Goal: Information Seeking & Learning: Learn about a topic

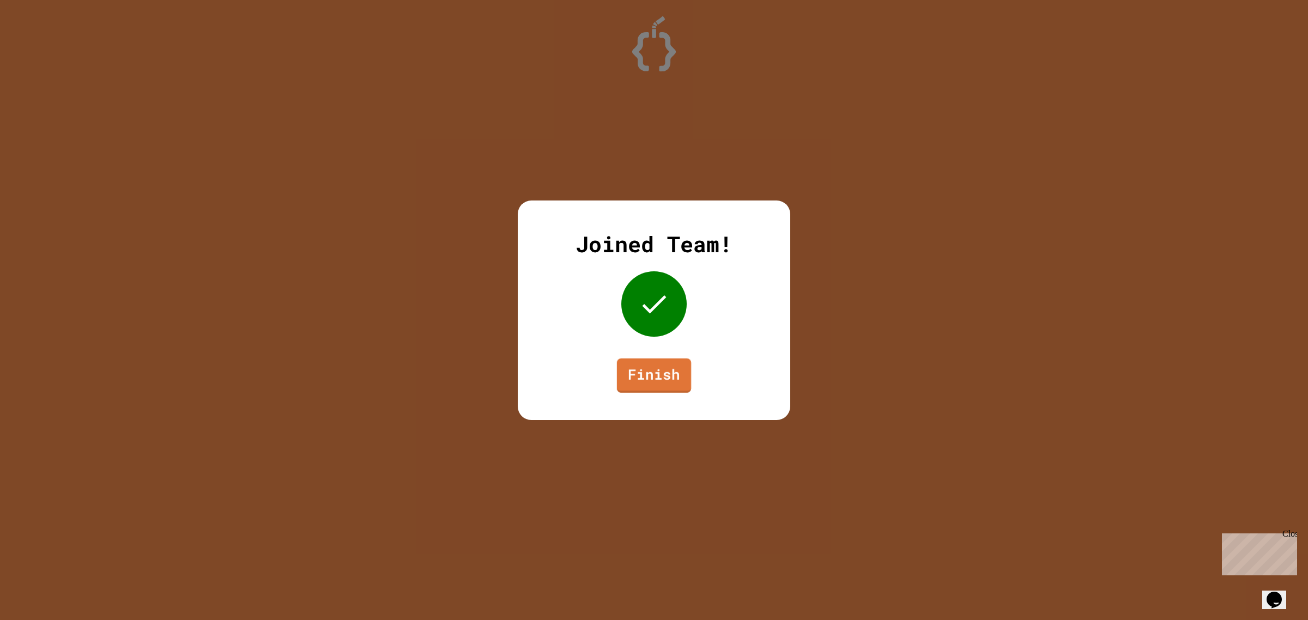
click at [642, 364] on link "Finish" at bounding box center [654, 375] width 74 height 34
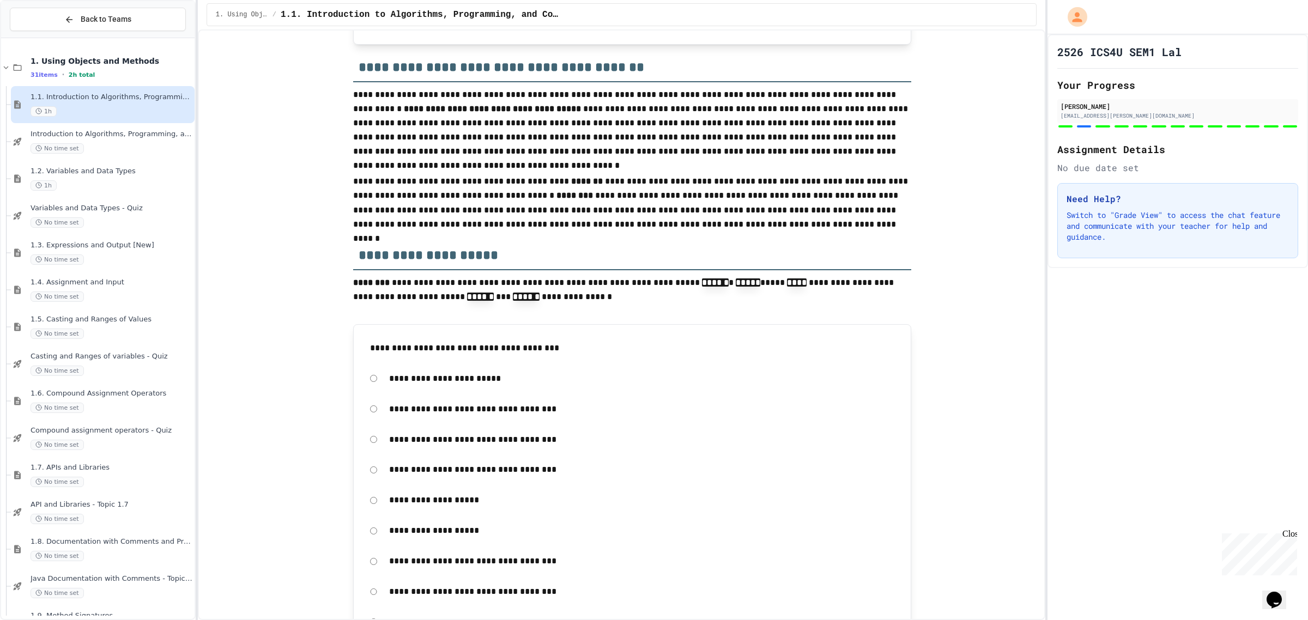
scroll to position [2199, 0]
drag, startPoint x: 1053, startPoint y: 179, endPoint x: 1050, endPoint y: 188, distance: 9.8
click at [1050, 188] on div "2526 ICS4U SEM1 Lal Your Progress [PERSON_NAME] [PERSON_NAME][EMAIL_ADDRESS][PE…" at bounding box center [1178, 151] width 261 height 234
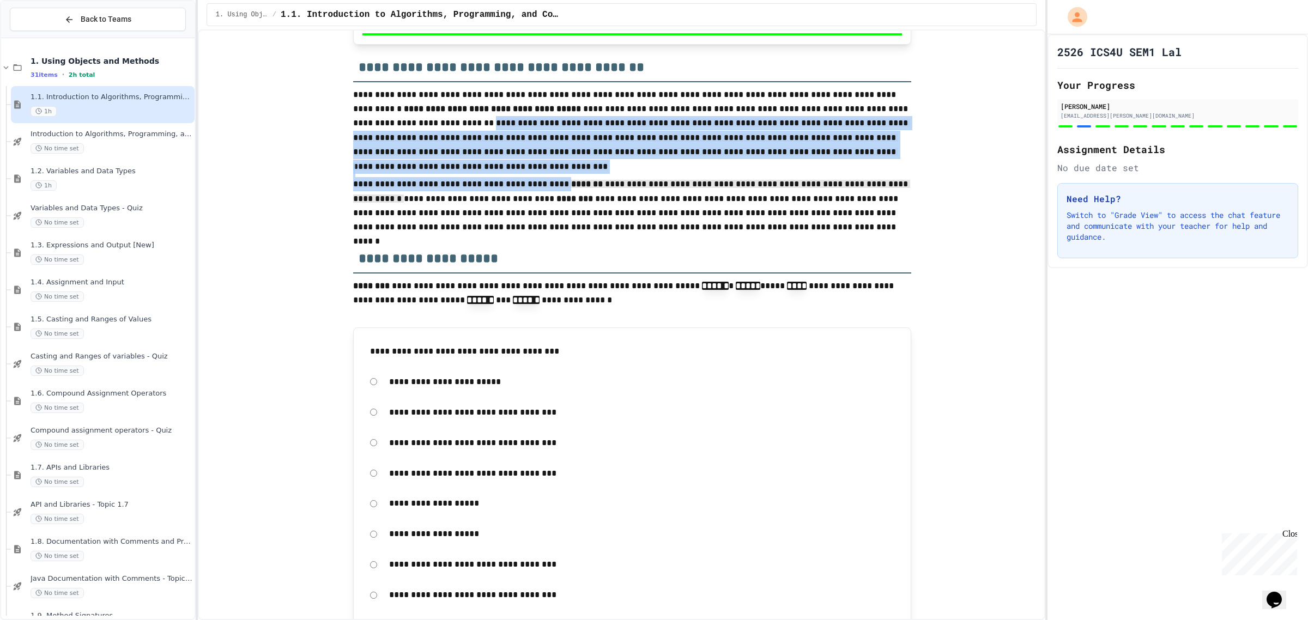
drag, startPoint x: 1030, startPoint y: 178, endPoint x: 1025, endPoint y: 241, distance: 64.0
click at [1025, 241] on div "**********" at bounding box center [622, 324] width 848 height 591
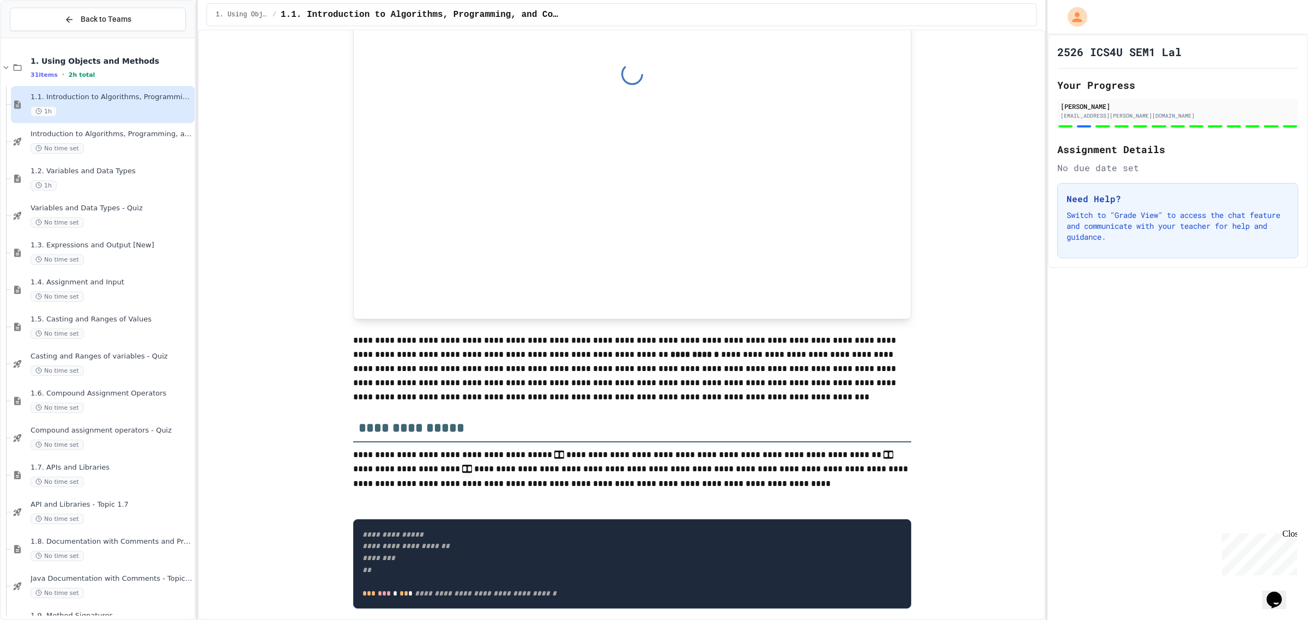
scroll to position [7718, 0]
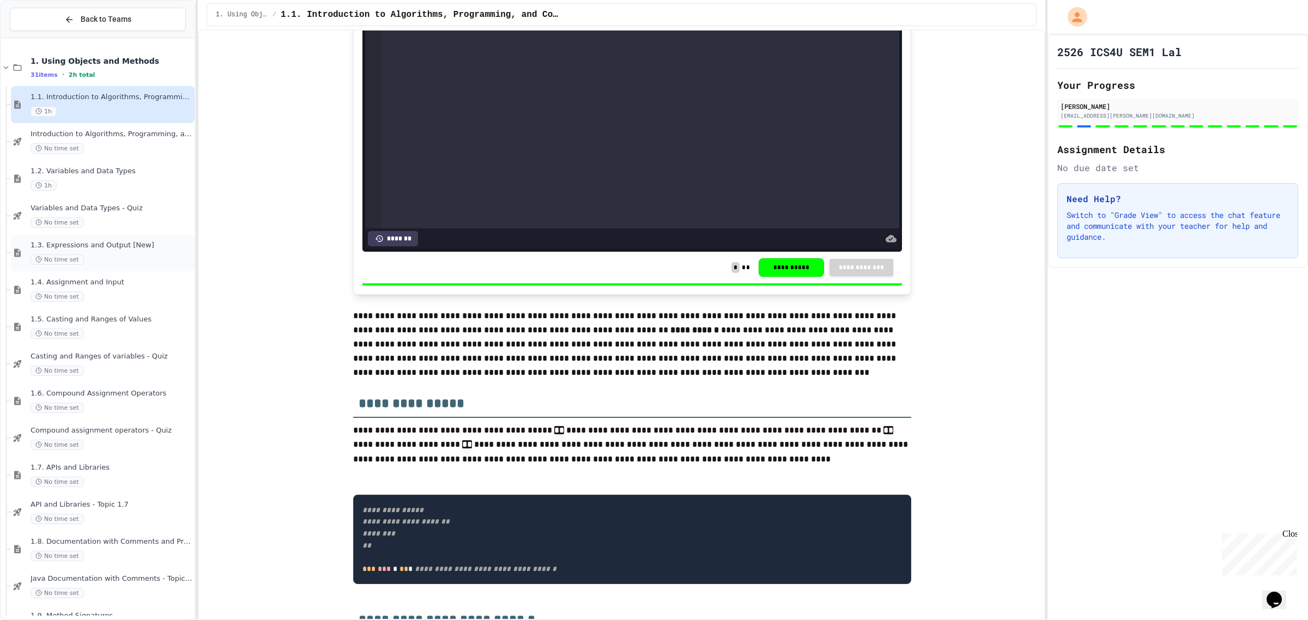
click at [129, 255] on div "No time set" at bounding box center [112, 260] width 162 height 10
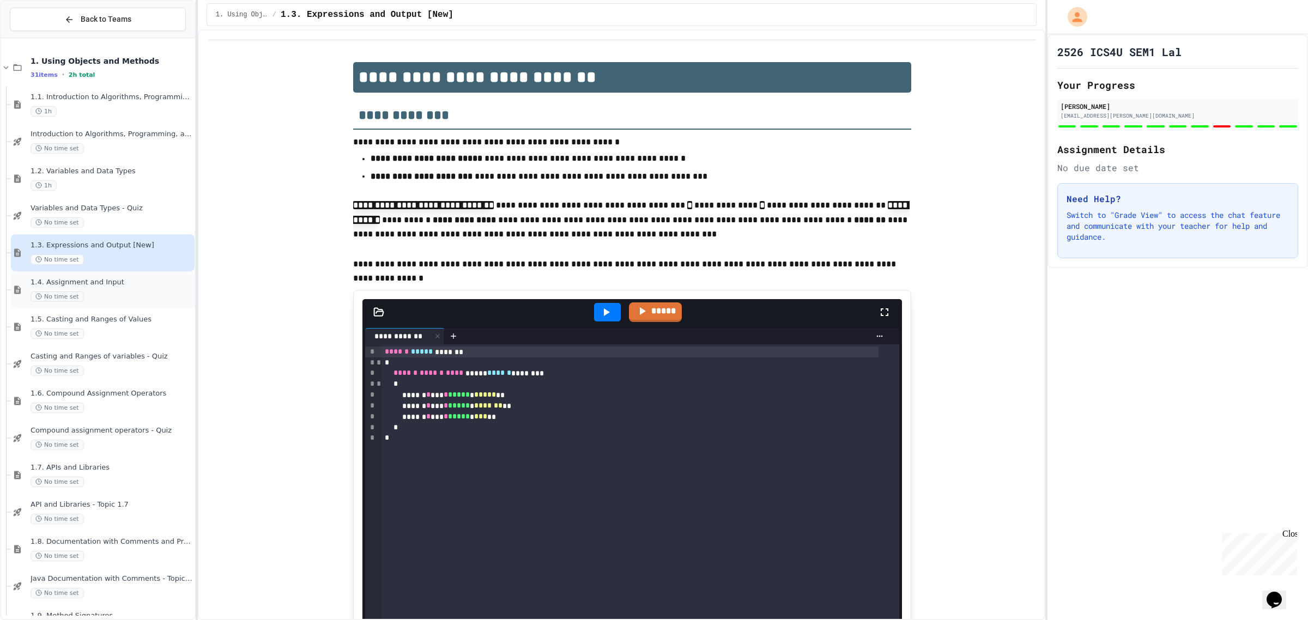
click at [150, 285] on span "1.4. Assignment and Input" at bounding box center [112, 282] width 162 height 9
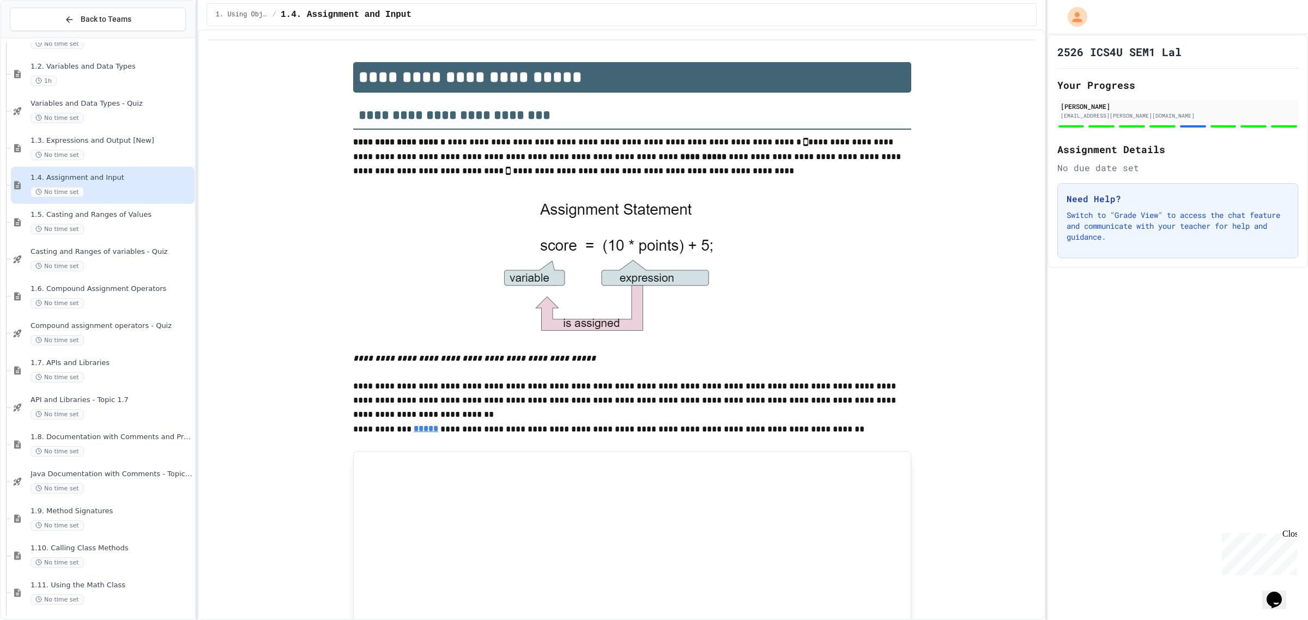
scroll to position [113, 0]
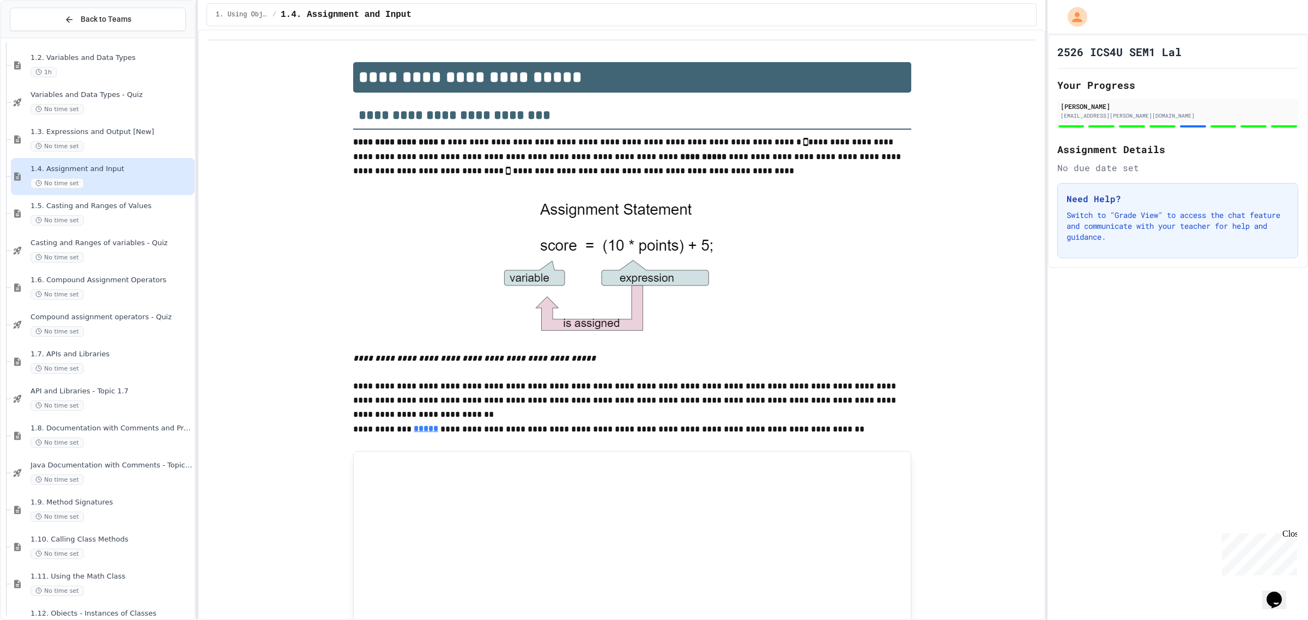
click at [151, 285] on div "1.6. Compound Assignment Operators No time set" at bounding box center [112, 288] width 162 height 24
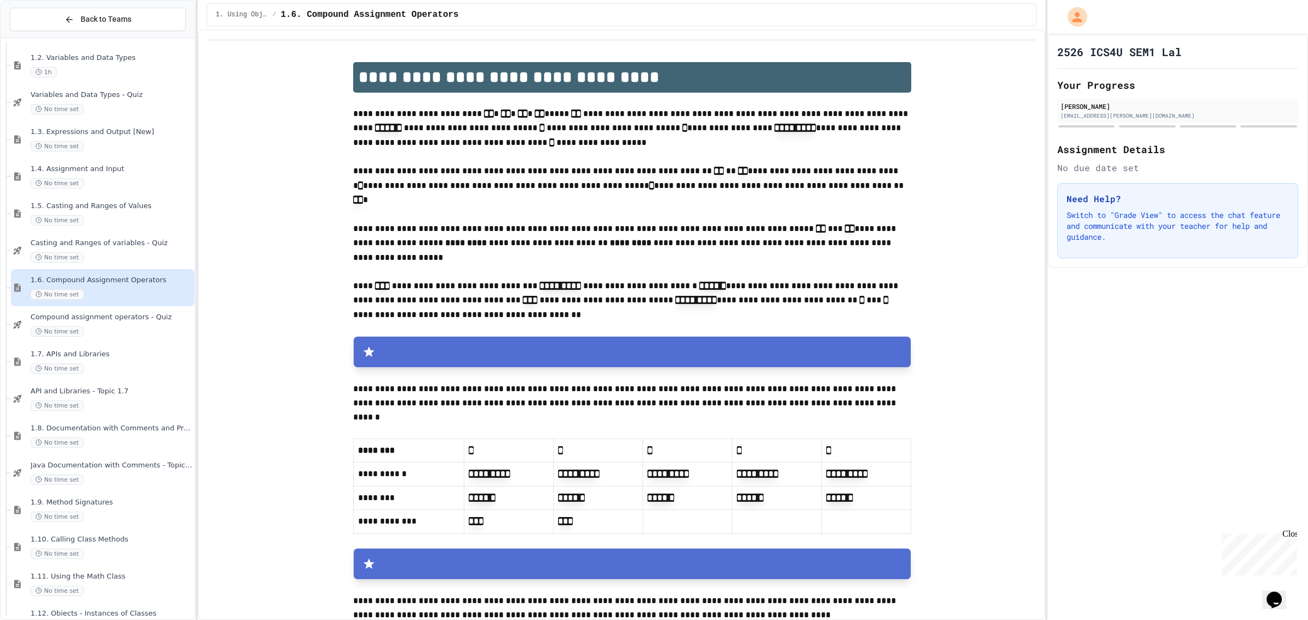
click at [140, 313] on span "Compound assignment operators - Quiz" at bounding box center [112, 317] width 162 height 9
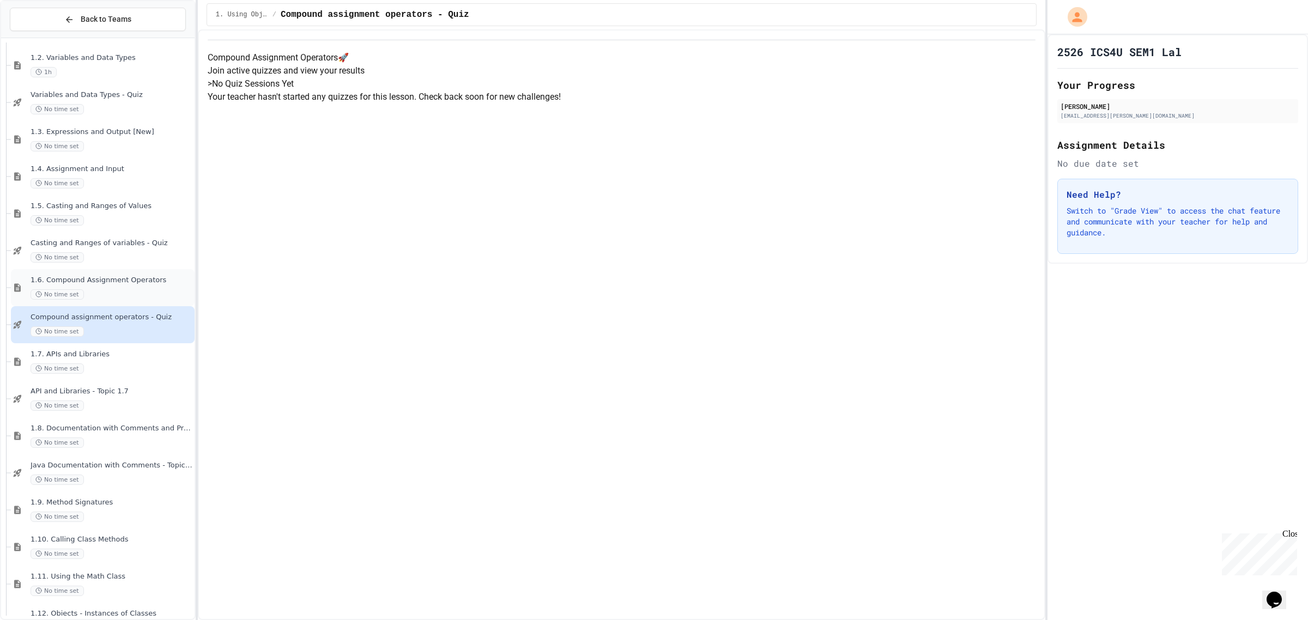
click at [107, 290] on div "No time set" at bounding box center [112, 294] width 162 height 10
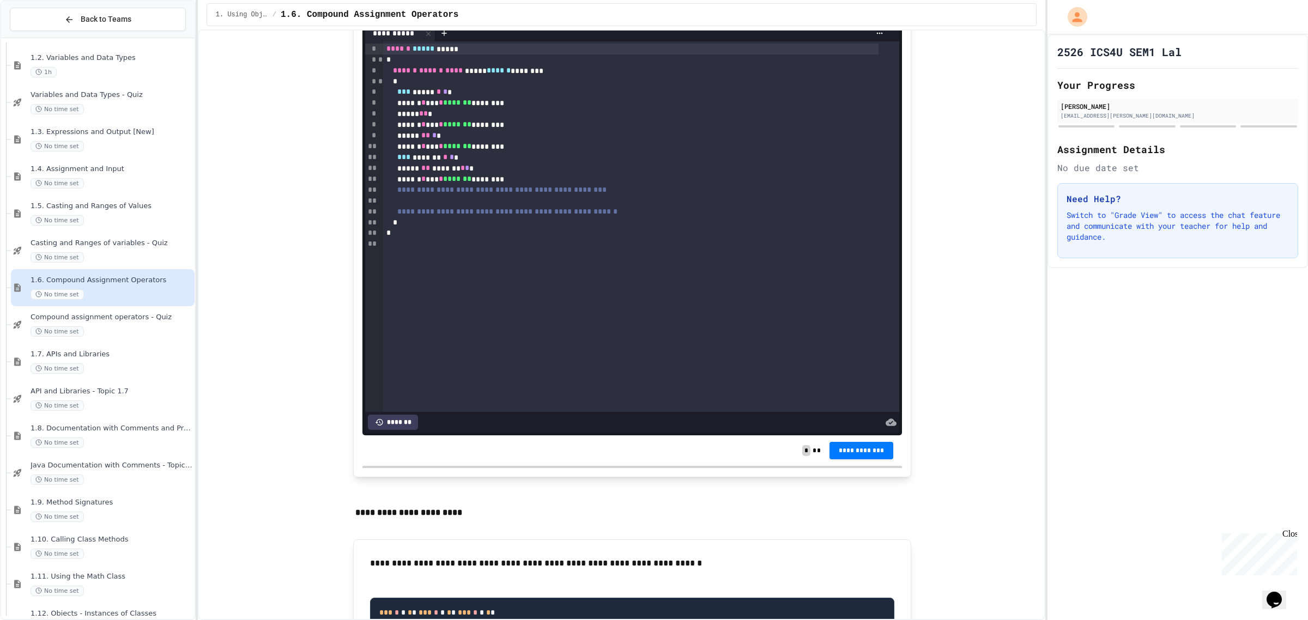
scroll to position [681, 0]
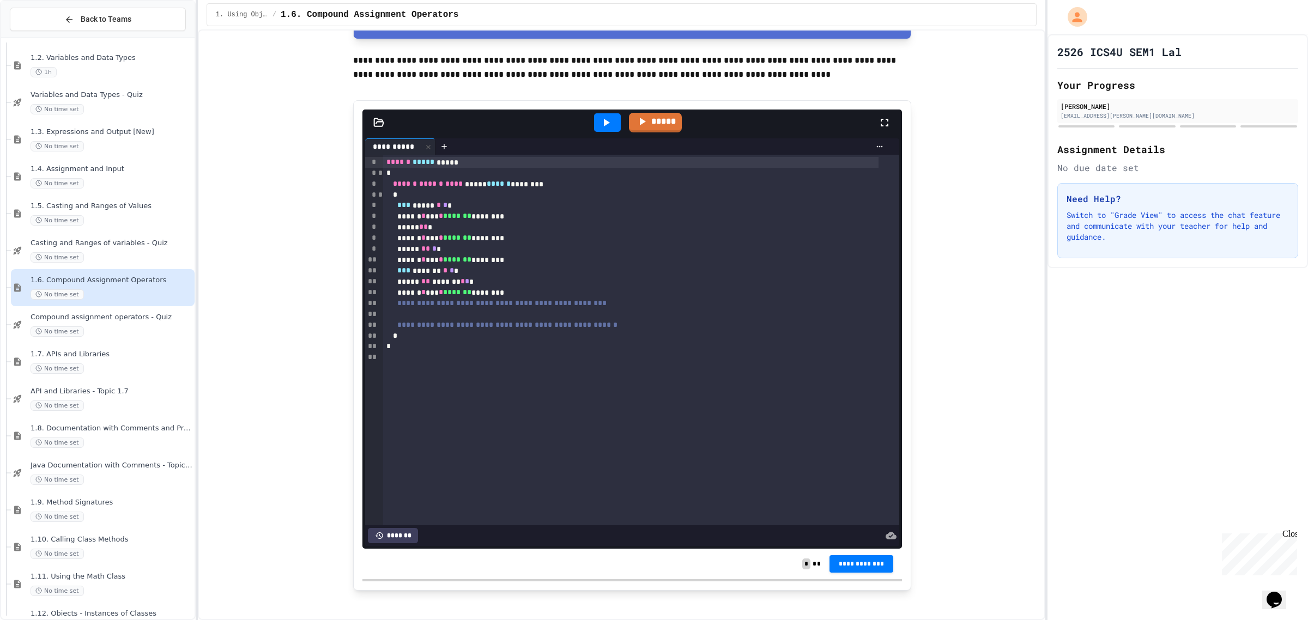
click at [605, 125] on icon at bounding box center [606, 122] width 13 height 13
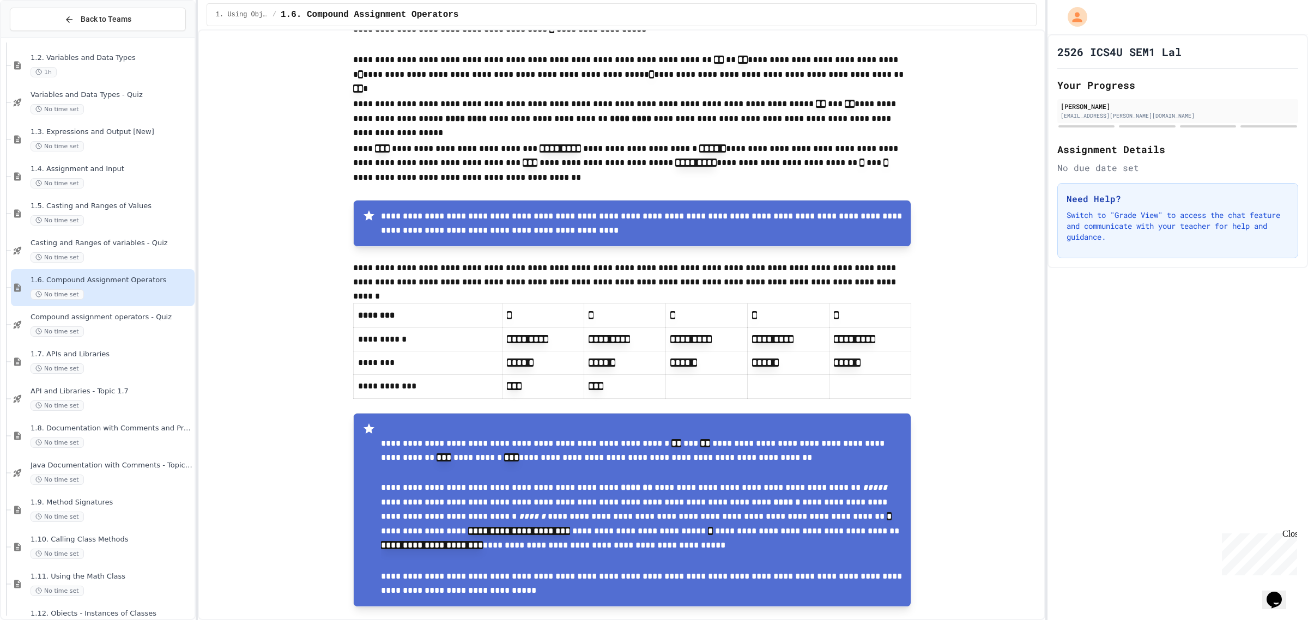
scroll to position [0, 0]
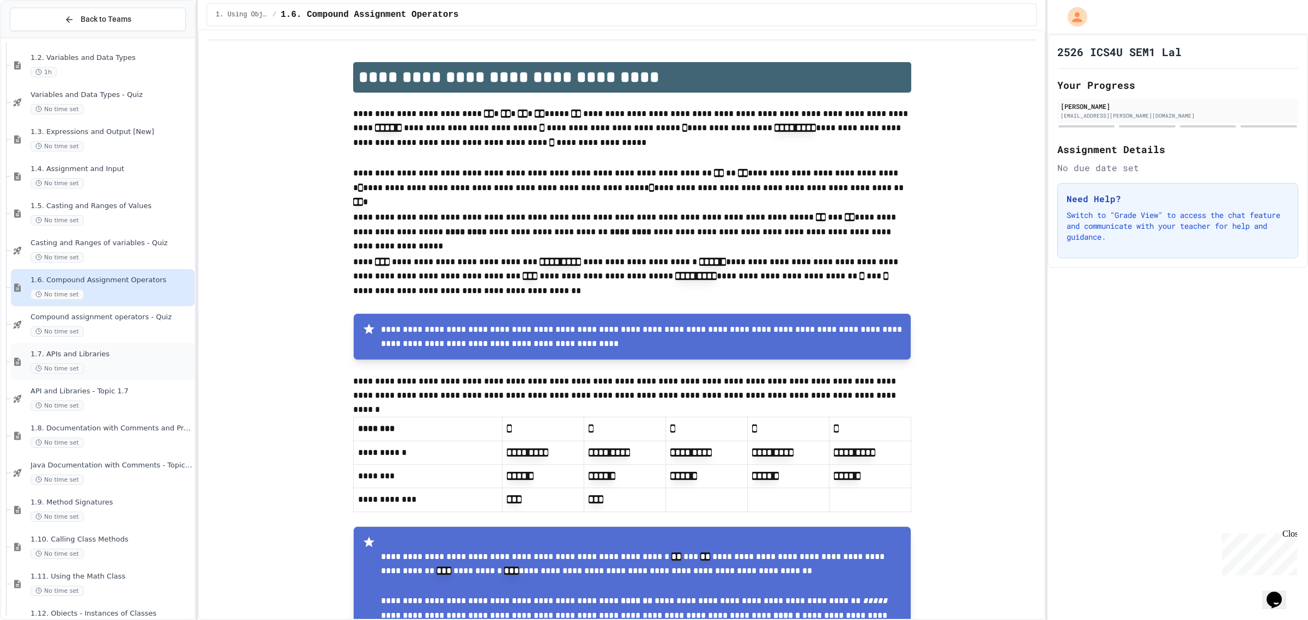
click at [113, 345] on div "1.7. APIs and Libraries No time set" at bounding box center [103, 361] width 184 height 37
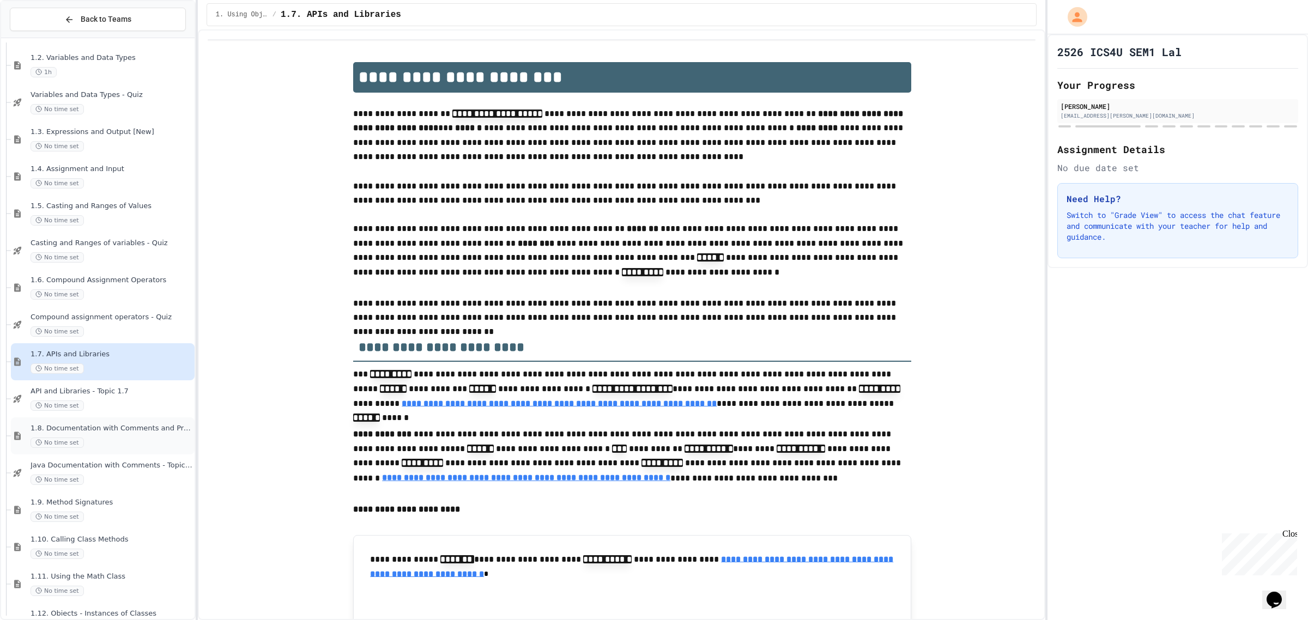
click at [156, 442] on div "No time set" at bounding box center [112, 443] width 162 height 10
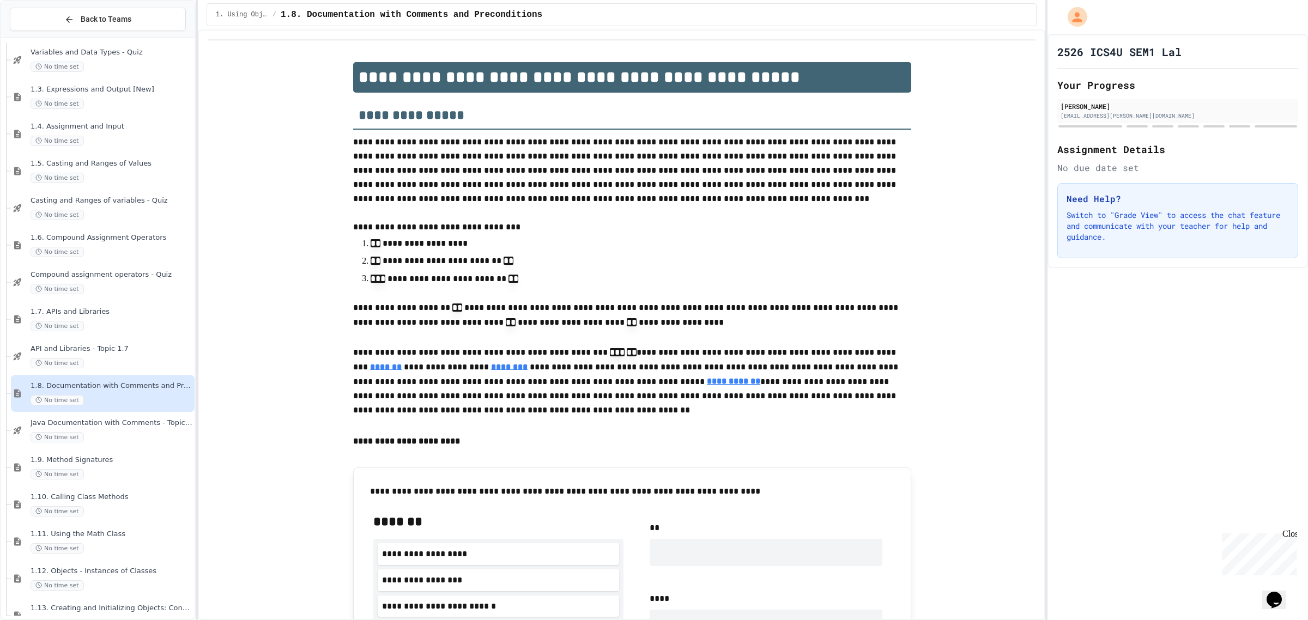
scroll to position [341, 0]
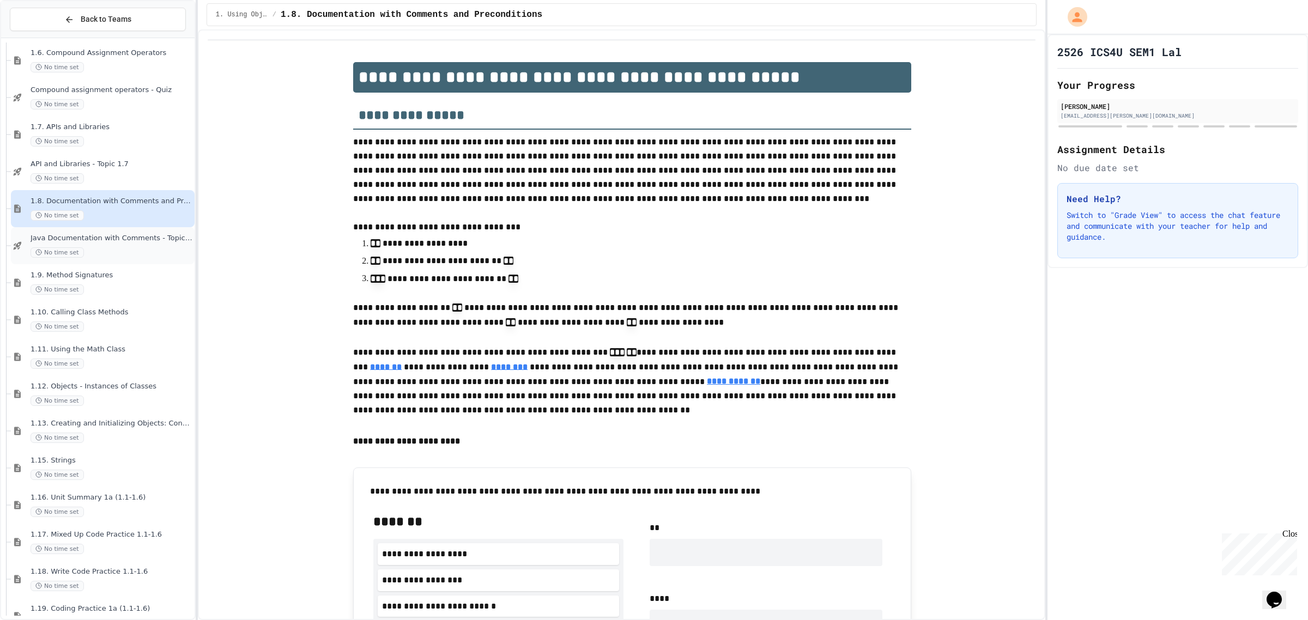
click at [146, 243] on span "Java Documentation with Comments - Topic 1.8" at bounding box center [112, 238] width 162 height 9
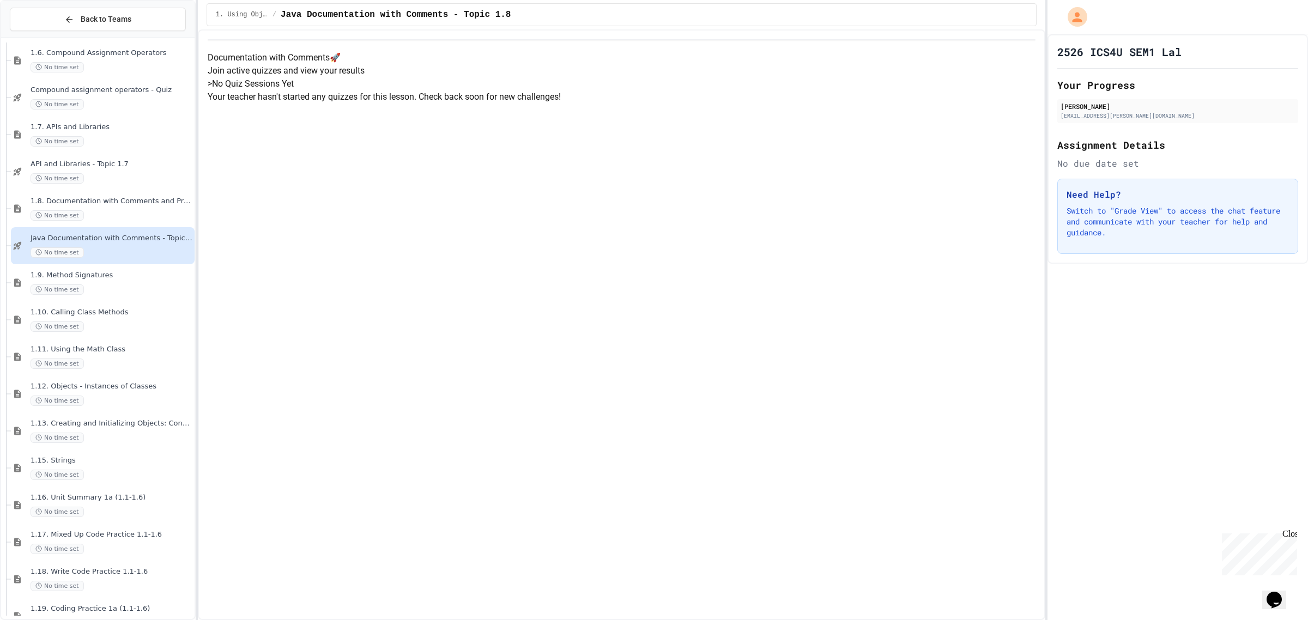
click at [144, 301] on div "1.10. Calling Class Methods No time set" at bounding box center [103, 319] width 184 height 37
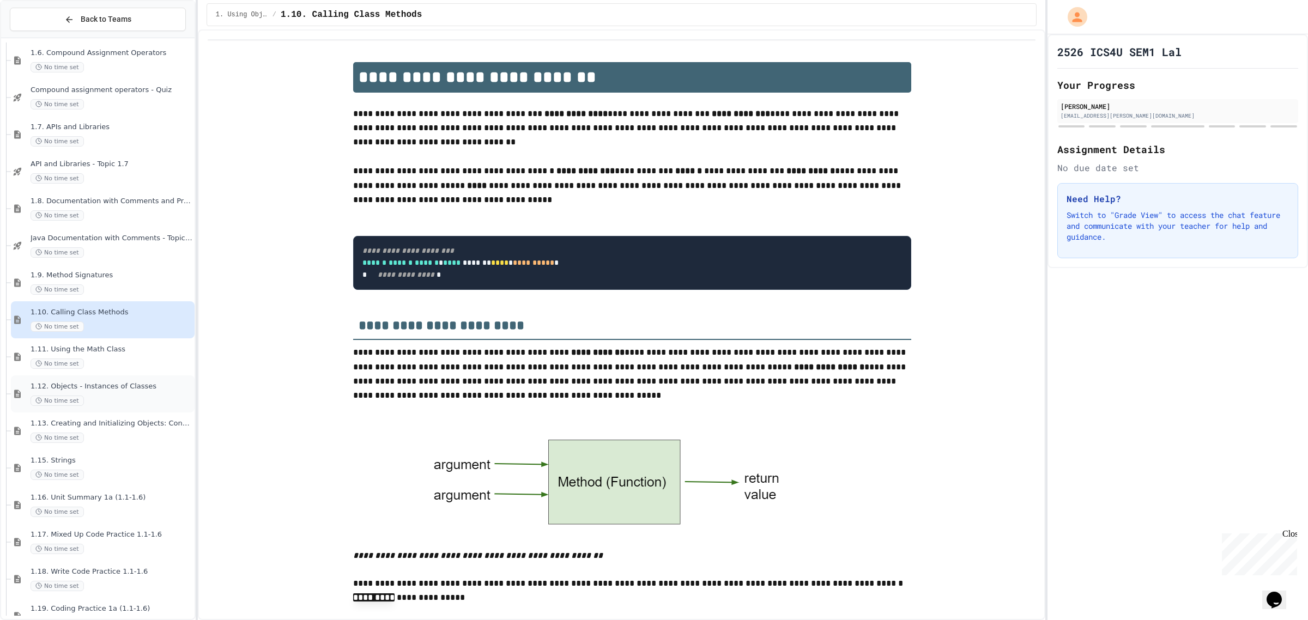
scroll to position [750, 0]
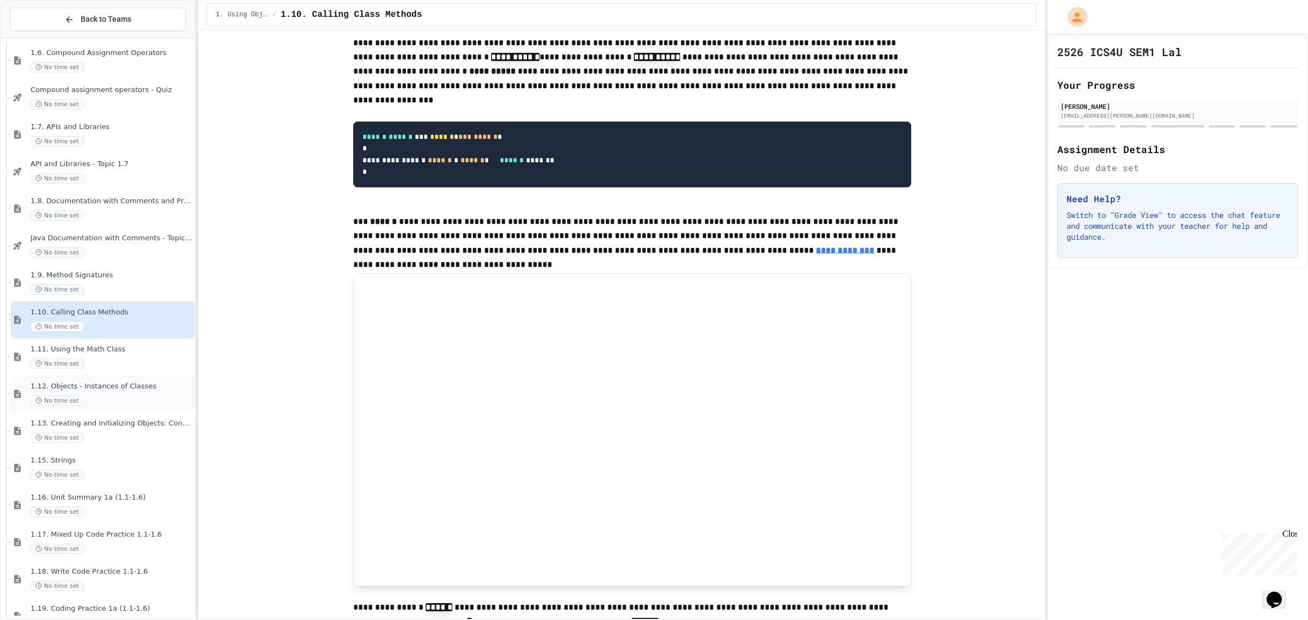
click at [153, 379] on div "1.12. Objects - Instances of Classes No time set" at bounding box center [103, 394] width 184 height 37
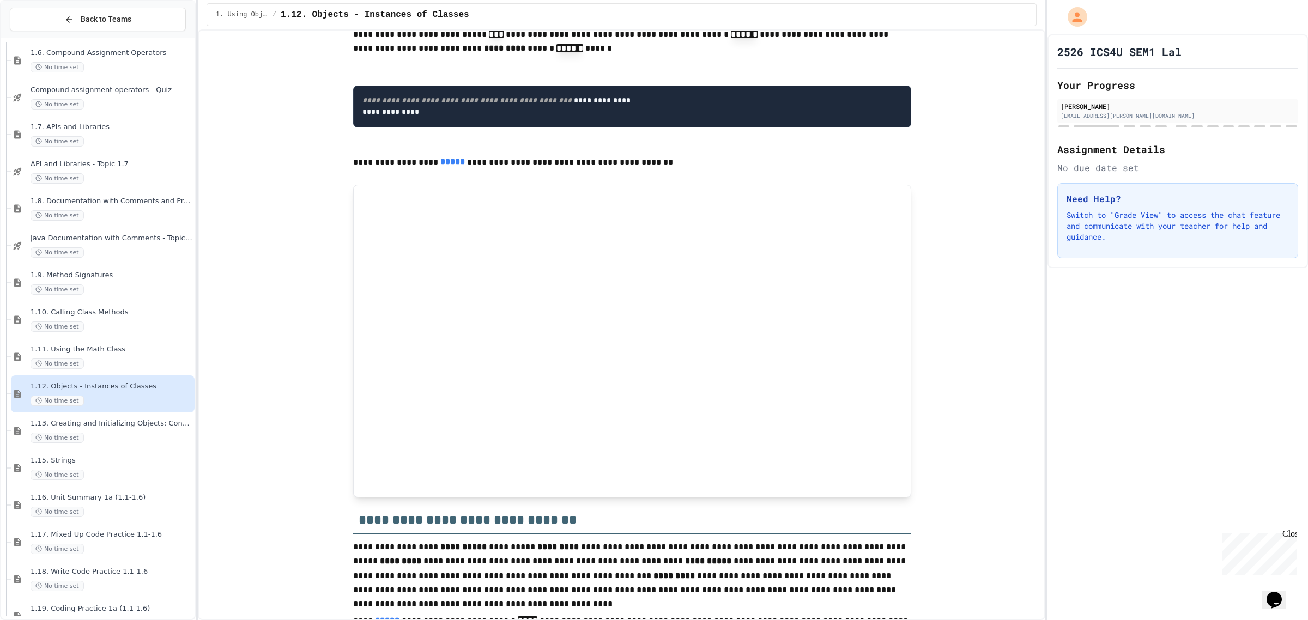
scroll to position [681, 0]
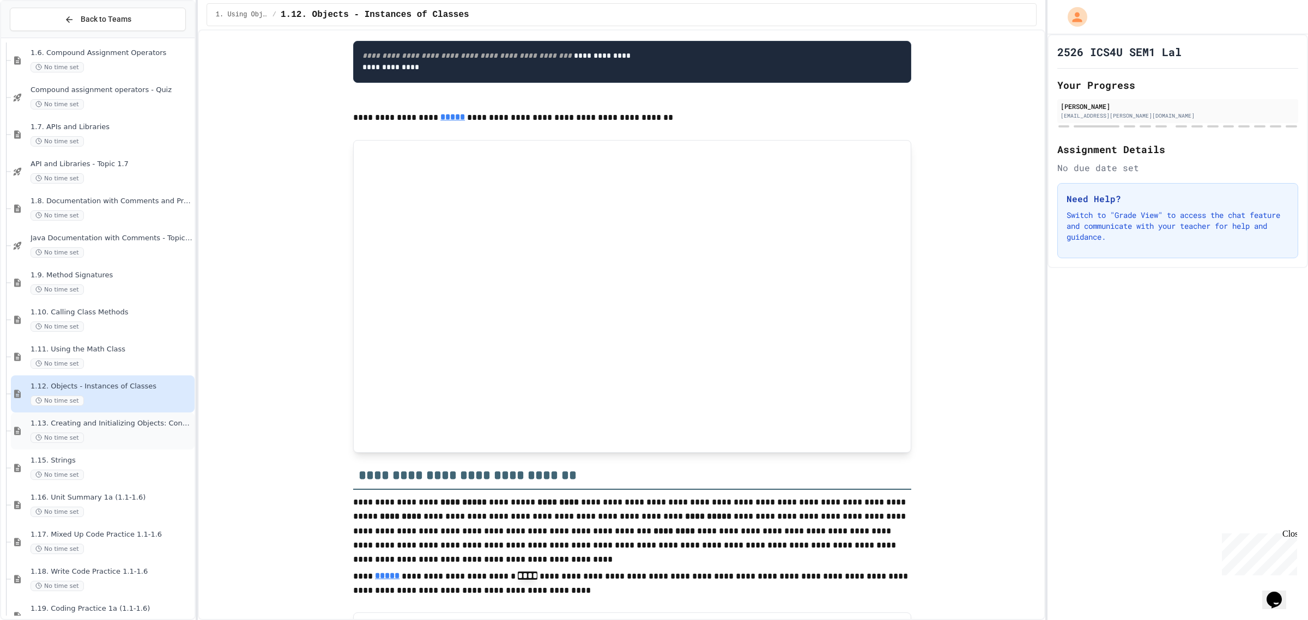
click at [116, 442] on div "No time set" at bounding box center [112, 438] width 162 height 10
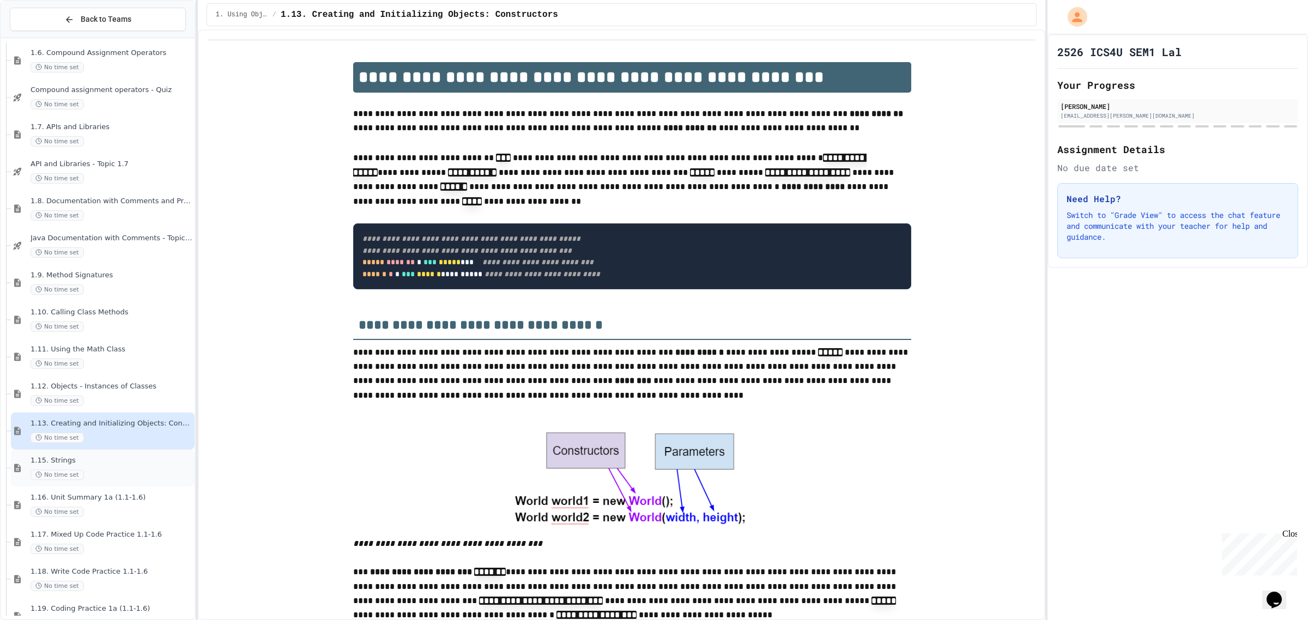
click at [142, 482] on div "1.15. Strings No time set" at bounding box center [103, 468] width 184 height 37
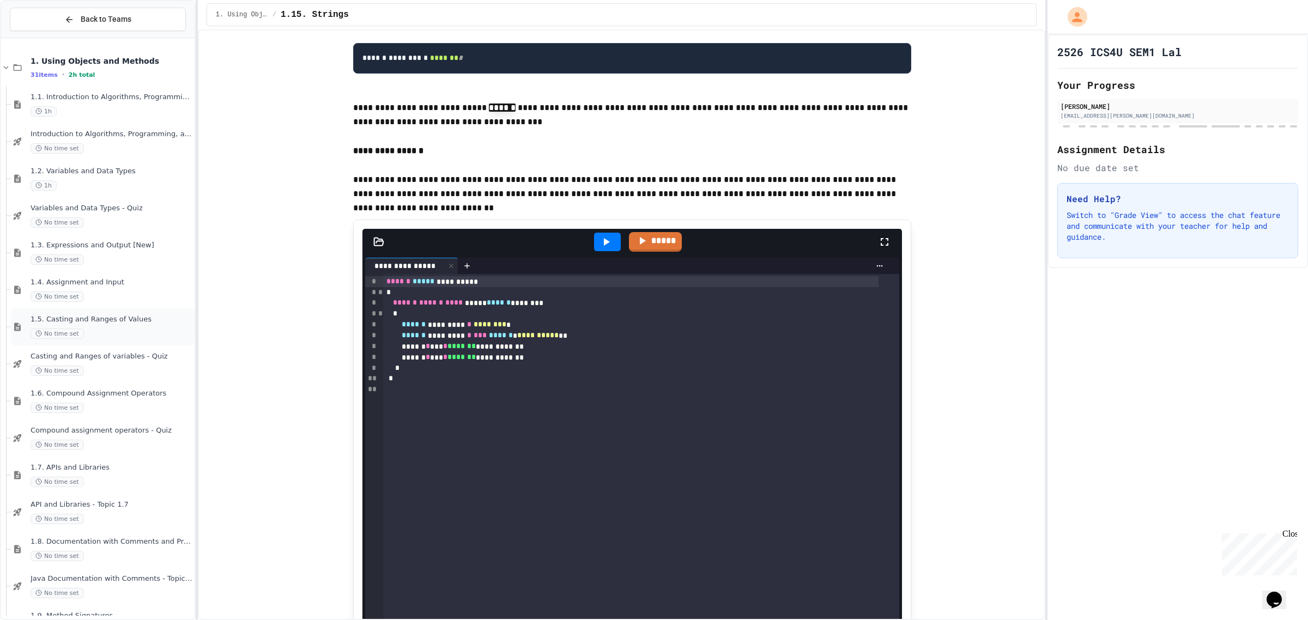
click at [134, 326] on div "1.5. Casting and Ranges of Values No time set" at bounding box center [112, 327] width 162 height 24
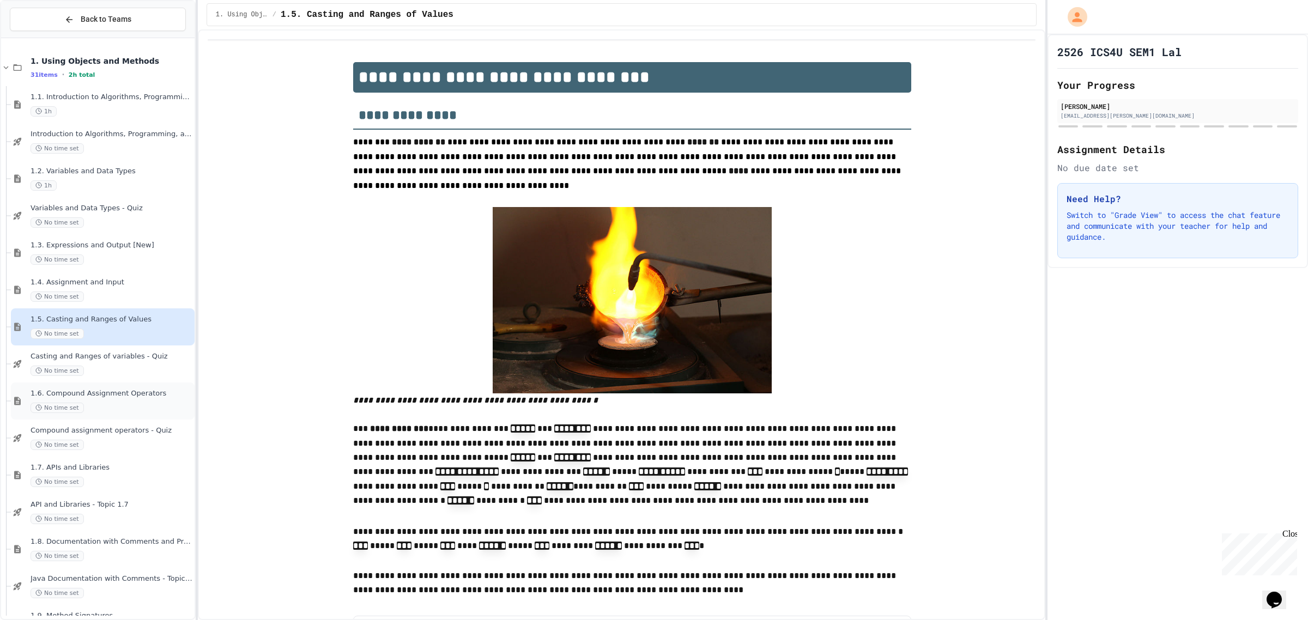
click at [154, 416] on div "1.6. Compound Assignment Operators No time set" at bounding box center [103, 401] width 184 height 37
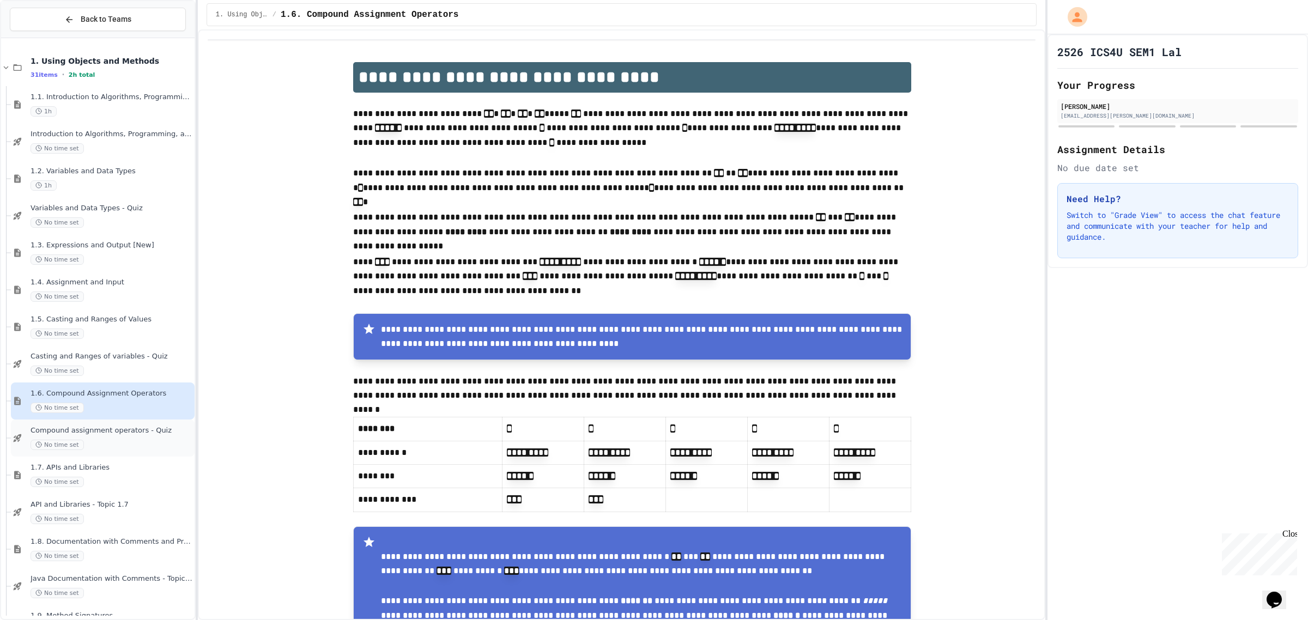
click at [145, 424] on div "Compound assignment operators - Quiz No time set" at bounding box center [103, 438] width 184 height 37
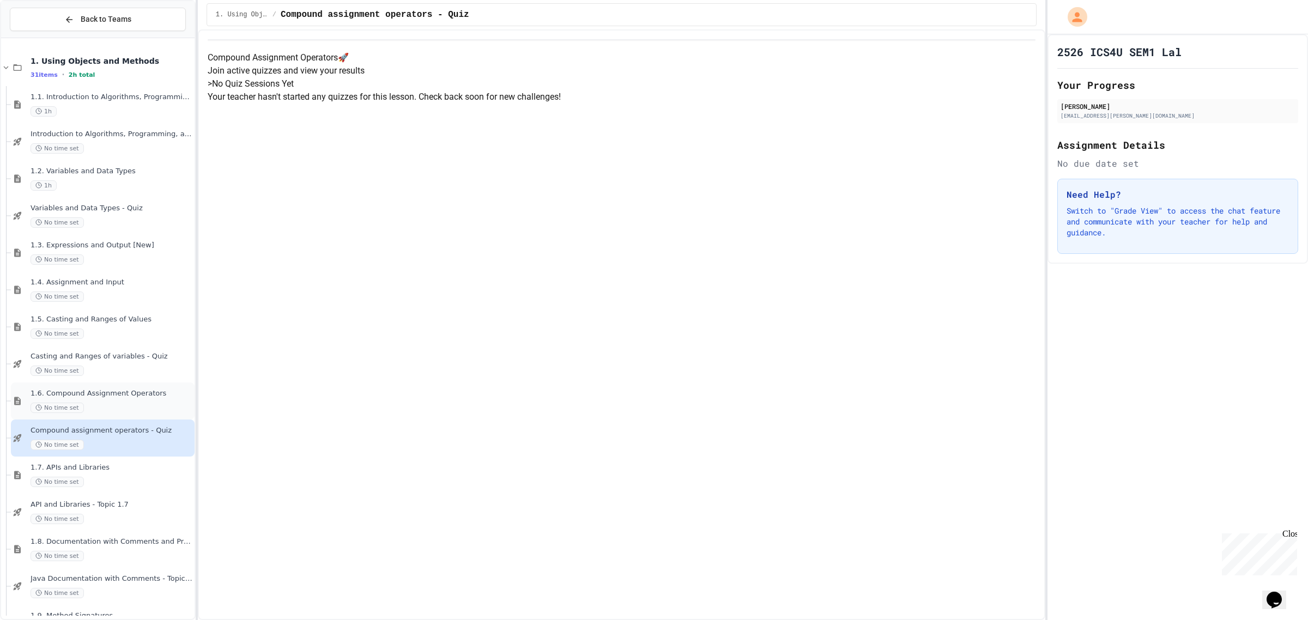
click at [145, 397] on span "1.6. Compound Assignment Operators" at bounding box center [112, 393] width 162 height 9
